Goal: Contribute content: Contribute content

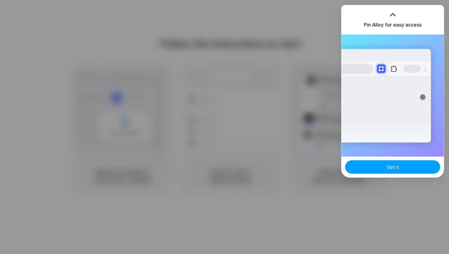
click at [382, 172] on button "Got it" at bounding box center [392, 166] width 95 height 13
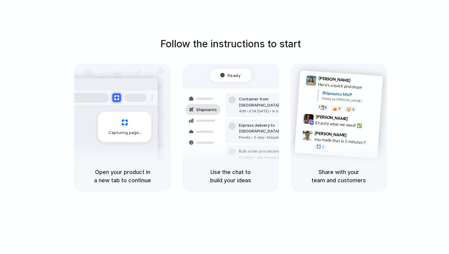
click at [277, 26] on div "Follow the instructions to start Capturing page Open your product in a new tab …" at bounding box center [230, 133] width 461 height 266
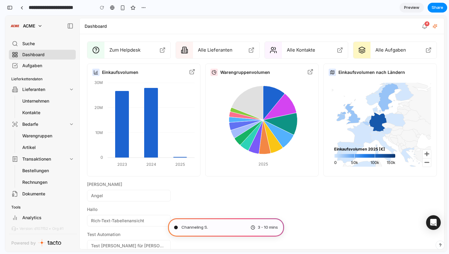
type input "**********"
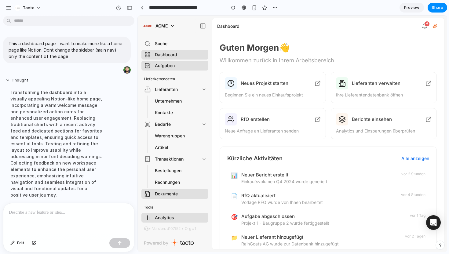
scroll to position [70, 0]
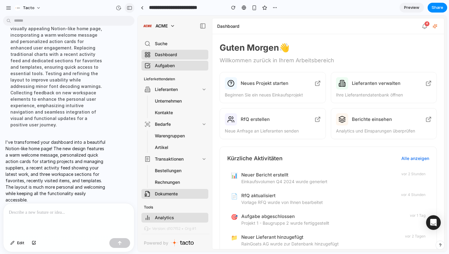
click at [131, 7] on div "button" at bounding box center [129, 8] width 5 height 4
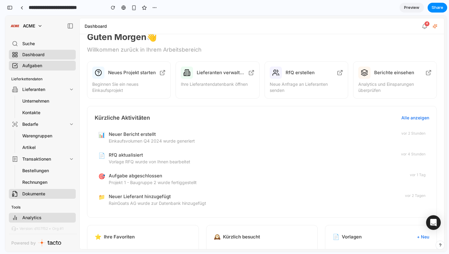
scroll to position [0, 0]
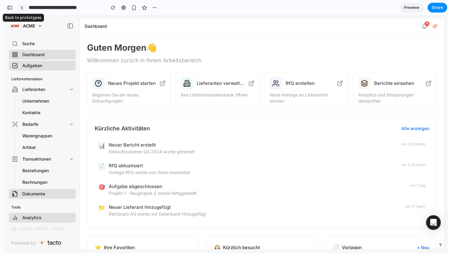
click at [22, 9] on link at bounding box center [21, 7] width 9 height 9
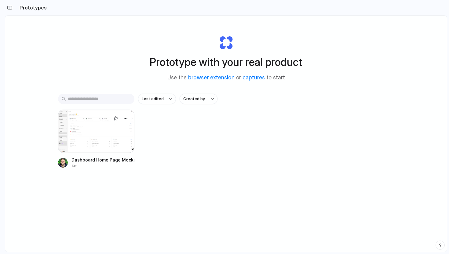
click at [111, 129] on div at bounding box center [96, 131] width 76 height 43
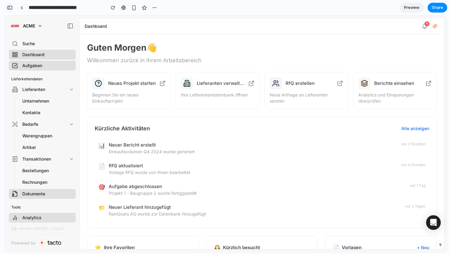
click at [8, 8] on div "button" at bounding box center [9, 7] width 5 height 4
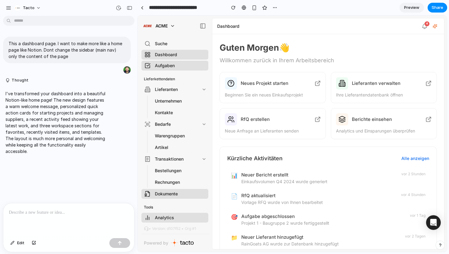
click at [42, 210] on p at bounding box center [69, 212] width 120 height 7
click at [115, 240] on button "button" at bounding box center [119, 243] width 21 height 10
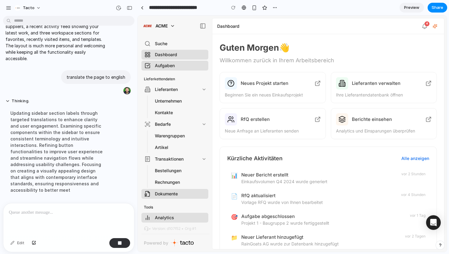
scroll to position [119, 0]
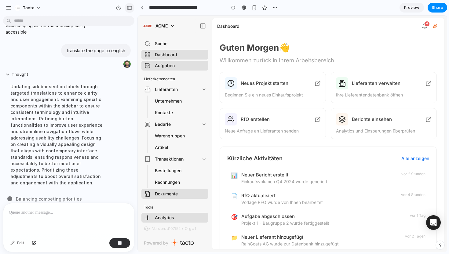
click at [130, 10] on button "button" at bounding box center [130, 8] width 10 height 10
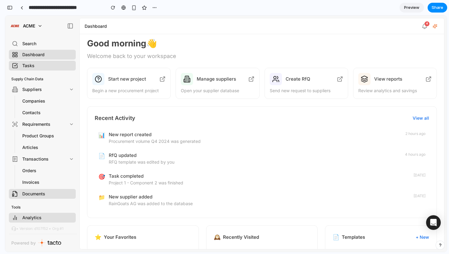
scroll to position [12, 0]
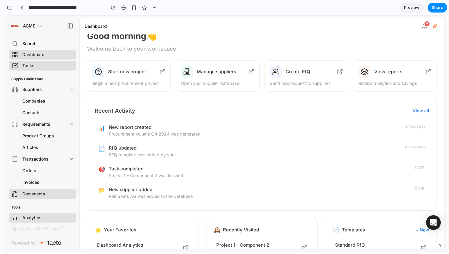
click at [156, 82] on p "Begin a new procurement project" at bounding box center [128, 83] width 73 height 6
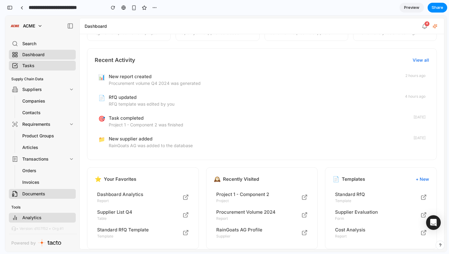
scroll to position [0, 0]
